Goal: Browse casually

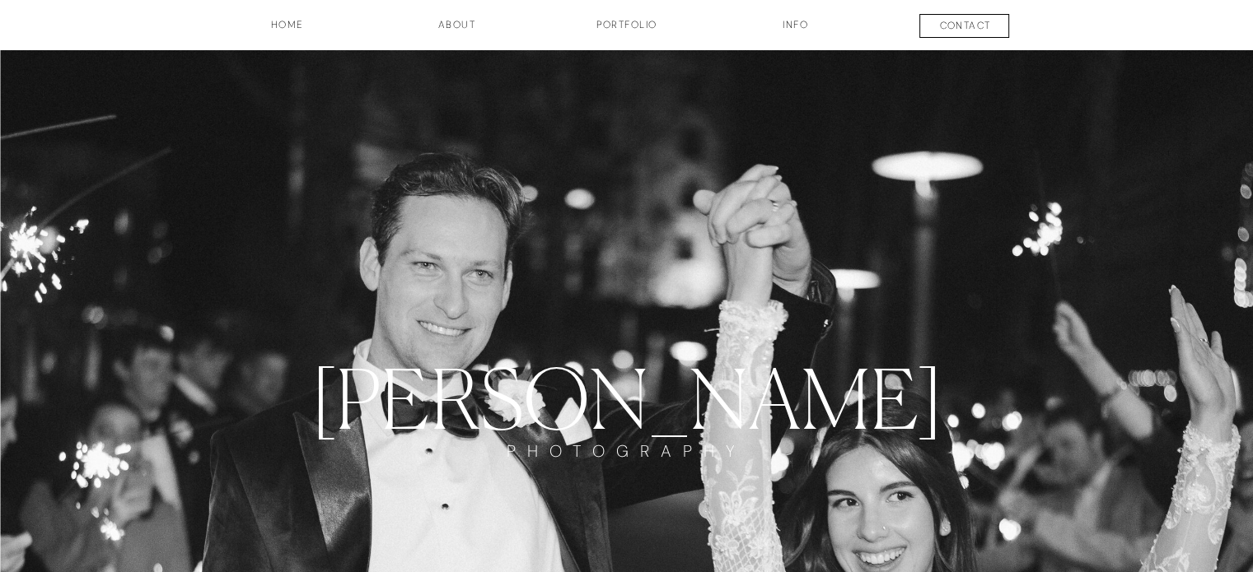
click at [628, 26] on h3 "Portfolio" at bounding box center [627, 31] width 122 height 28
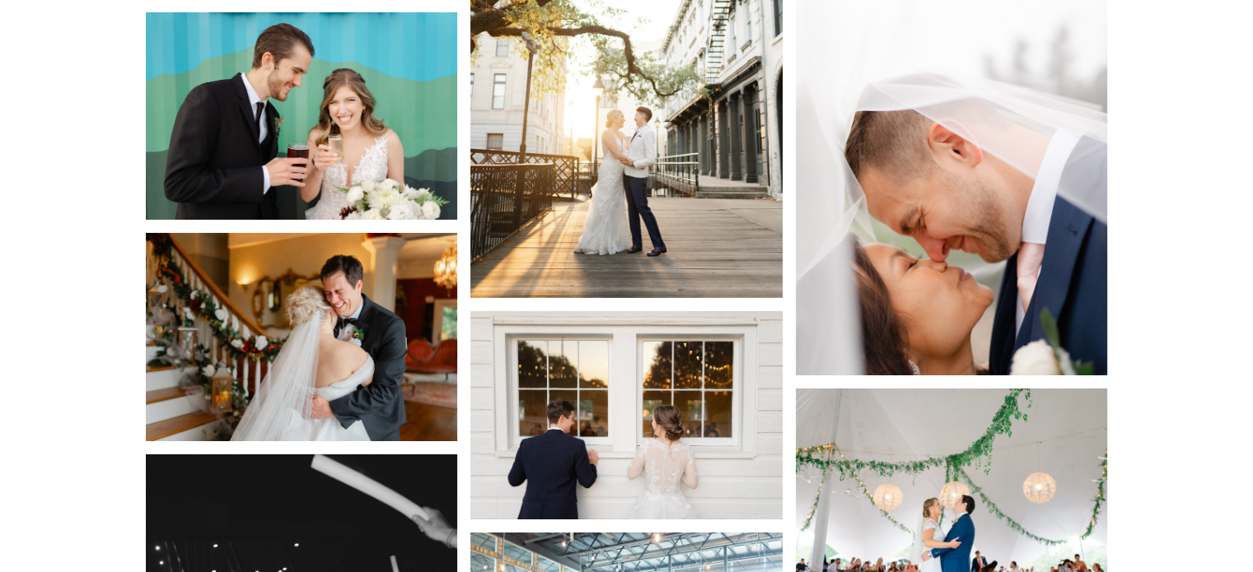
scroll to position [12040, 0]
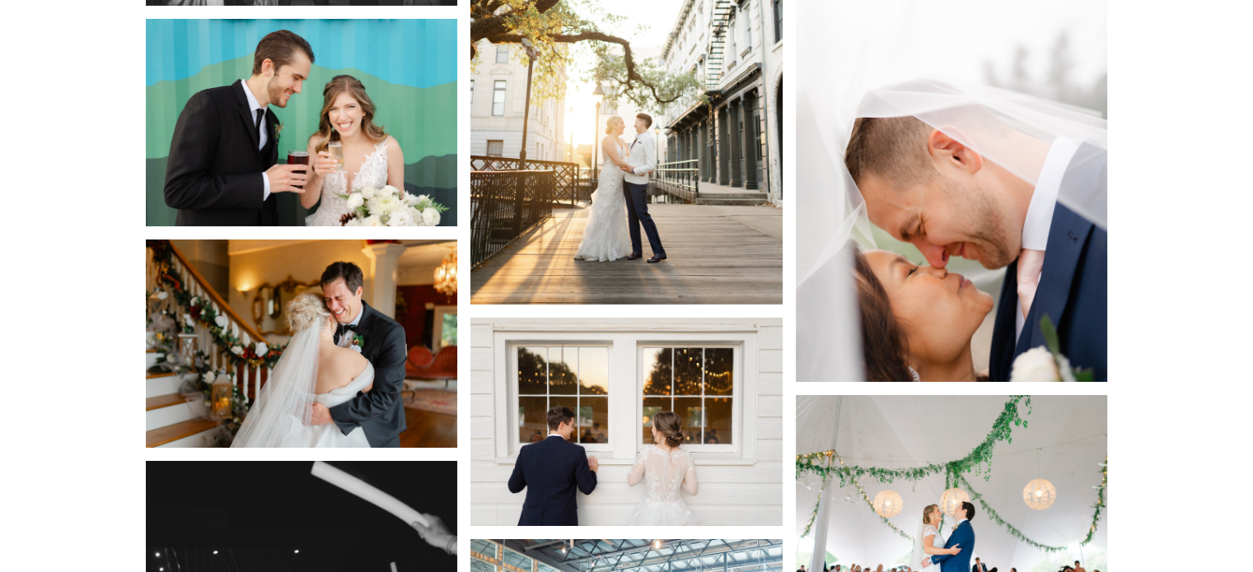
click at [1007, 297] on img at bounding box center [952, 148] width 312 height 468
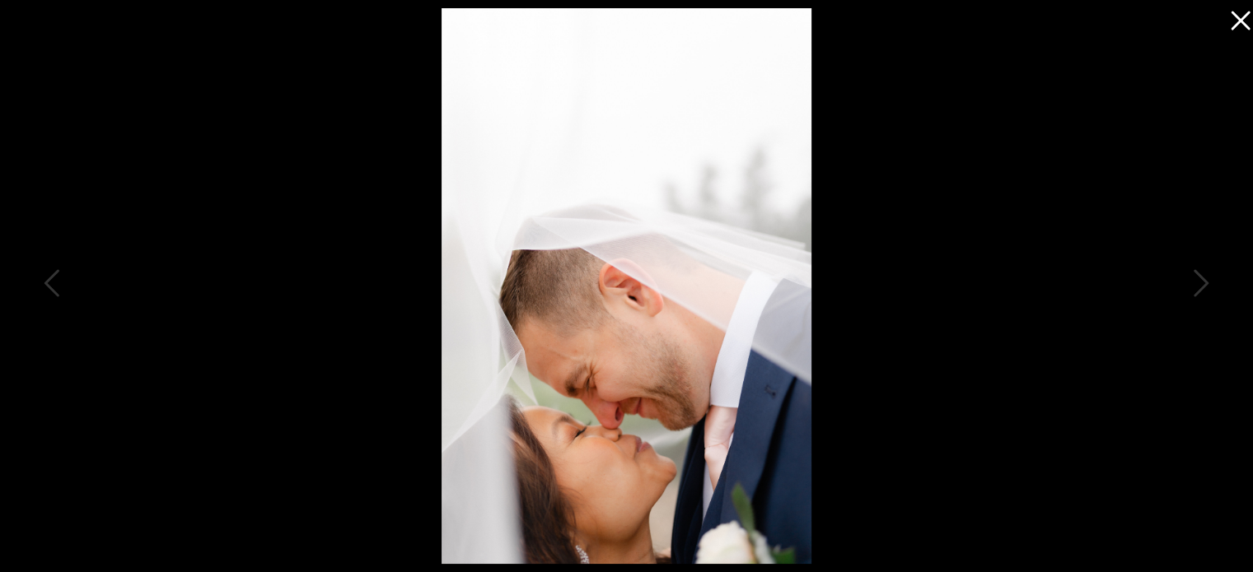
click at [1221, 29] on icon at bounding box center [1236, 16] width 33 height 33
